Goal: Information Seeking & Learning: Understand process/instructions

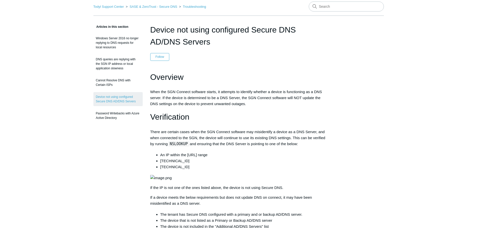
scroll to position [50, 0]
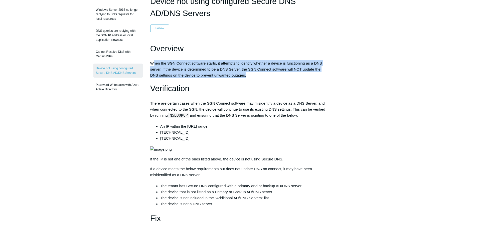
drag, startPoint x: 256, startPoint y: 74, endPoint x: 153, endPoint y: 65, distance: 104.0
click at [153, 65] on p "When the SGN Connect software starts, it attempts to identify whether a device …" at bounding box center [238, 69] width 177 height 18
click at [153, 65] on span "When the SGN Connect software starts, it attempts to identify whether a device …" at bounding box center [236, 69] width 172 height 16
drag, startPoint x: 153, startPoint y: 65, endPoint x: 246, endPoint y: 77, distance: 94.1
click at [246, 77] on p "When the SGN Connect software starts, it attempts to identify whether a device …" at bounding box center [238, 69] width 177 height 18
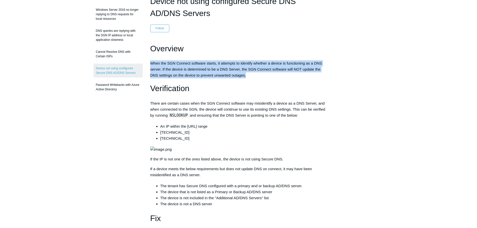
click at [246, 77] on p "When the SGN Connect software starts, it attempts to identify whether a device …" at bounding box center [238, 69] width 177 height 18
drag, startPoint x: 251, startPoint y: 77, endPoint x: 153, endPoint y: 62, distance: 99.0
click at [153, 62] on p "When the SGN Connect software starts, it attempts to identify whether a device …" at bounding box center [238, 69] width 177 height 18
click at [161, 65] on span "When the SGN Connect software starts, it attempts to identify whether a device …" at bounding box center [236, 69] width 172 height 16
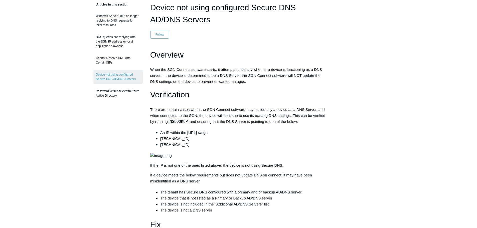
scroll to position [0, 0]
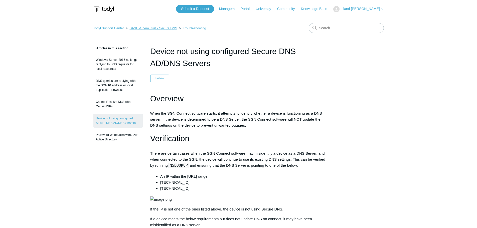
click at [159, 28] on link "SASE & ZeroTrust - Secure DNS" at bounding box center [153, 28] width 48 height 4
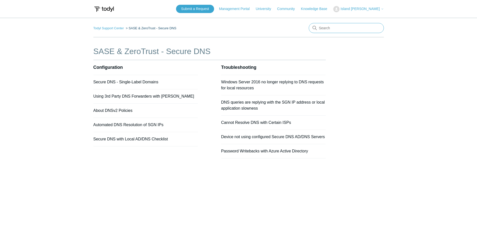
click at [327, 29] on input "Search" at bounding box center [346, 28] width 75 height 10
type input "mac troubleshooting"
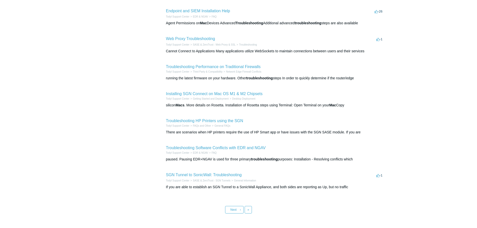
scroll to position [150, 0]
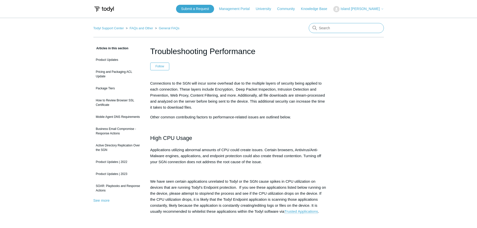
click at [329, 24] on input "Search" at bounding box center [346, 28] width 75 height 10
type input "mac install"
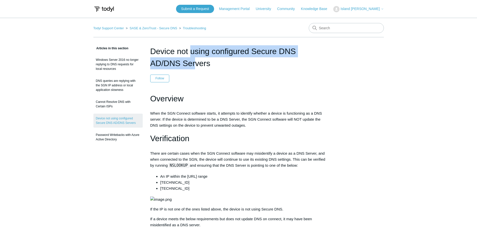
drag, startPoint x: 152, startPoint y: 49, endPoint x: 312, endPoint y: 51, distance: 159.4
click at [312, 51] on h1 "Device not using configured Secure DNS AD/DNS Servers" at bounding box center [238, 57] width 177 height 24
copy h1 "Device not using configured Secure DNS"
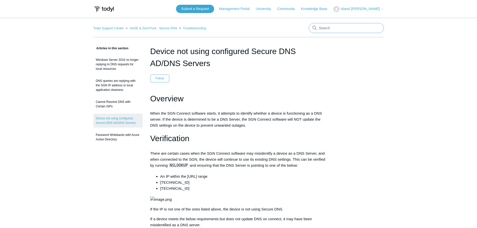
click at [325, 31] on input "Search" at bounding box center [346, 28] width 75 height 10
paste input "Device not using configured Secure DNS"
type input "Device not using configured Secure DNS"
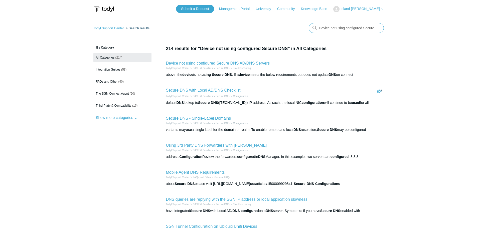
click at [377, 26] on input "Device not using configured Secure DNS" at bounding box center [346, 28] width 75 height 10
click at [353, 31] on input "Device not using configured Secure DNS" at bounding box center [346, 28] width 75 height 10
drag, startPoint x: 355, startPoint y: 30, endPoint x: 425, endPoint y: 26, distance: 70.9
click at [425, 26] on main "Todyl Support Center Search results There are no matching results in this help …" at bounding box center [238, 182] width 477 height 329
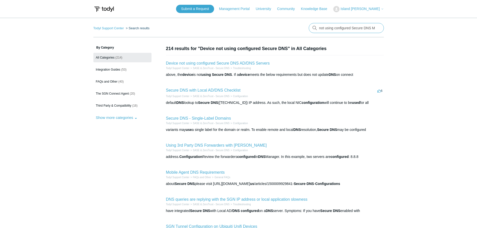
type input "Device not using configured Secure DNS Mac"
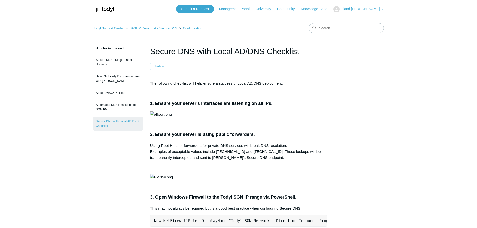
drag, startPoint x: 144, startPoint y: 148, endPoint x: 112, endPoint y: 71, distance: 83.6
click at [339, 28] on input "Search" at bounding box center [346, 28] width 75 height 10
type input "mac logs"
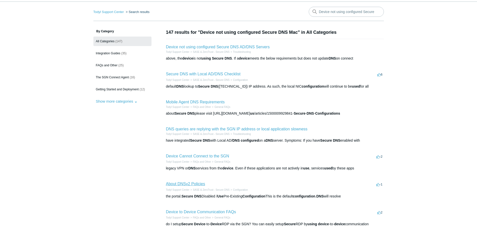
scroll to position [25, 0]
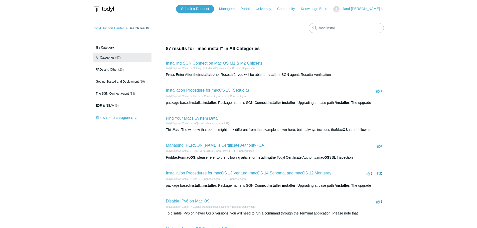
click at [200, 88] on link "Installation Procedure for macOS 15 (Sequoia)" at bounding box center [207, 90] width 83 height 4
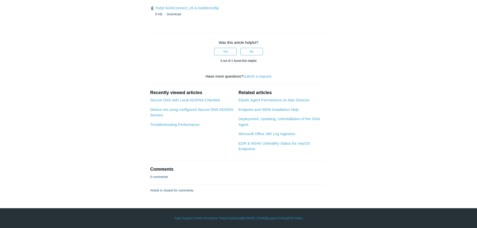
scroll to position [1786, 0]
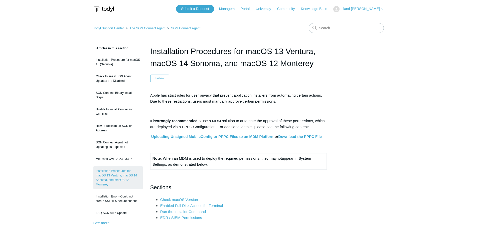
scroll to position [75, 0]
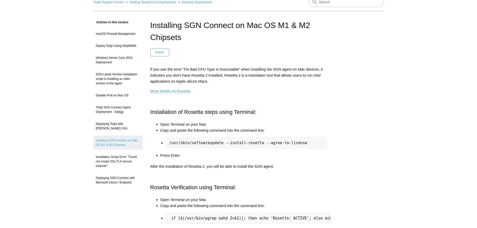
scroll to position [25, 0]
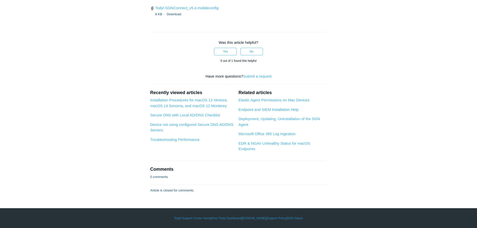
scroll to position [826, 0]
drag, startPoint x: 161, startPoint y: 152, endPoint x: 255, endPoint y: 176, distance: 97.7
drag, startPoint x: 255, startPoint y: 176, endPoint x: 155, endPoint y: 146, distance: 104.6
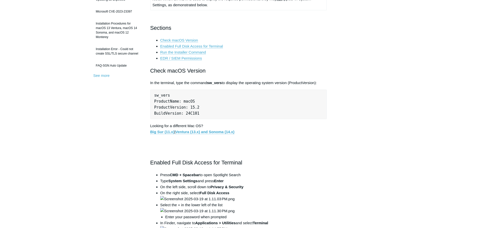
scroll to position [75, 0]
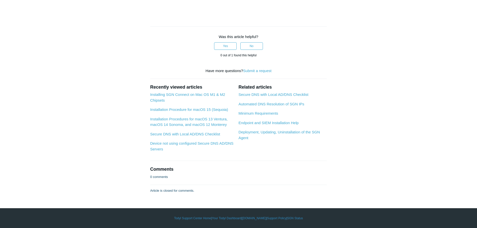
scroll to position [1802, 0]
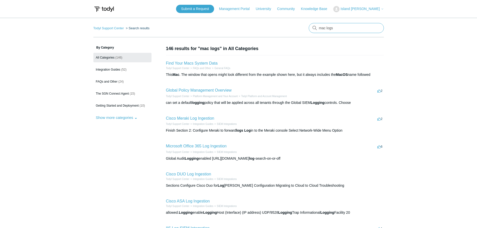
drag, startPoint x: 337, startPoint y: 26, endPoint x: 212, endPoint y: 27, distance: 124.6
click at [213, 27] on nav "Todyl Support Center Search results mac logs" at bounding box center [238, 30] width 290 height 14
type input "support logs"
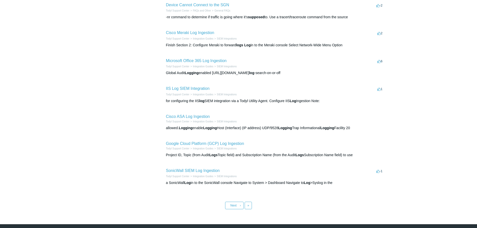
scroll to position [150, 0]
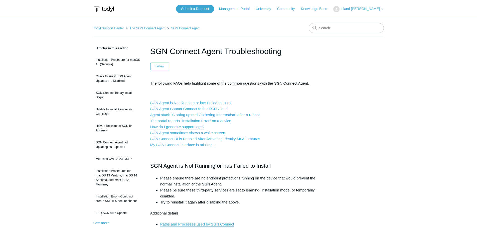
click at [162, 125] on link "How do I generate support logs?" at bounding box center [177, 127] width 54 height 5
